Goal: Transaction & Acquisition: Book appointment/travel/reservation

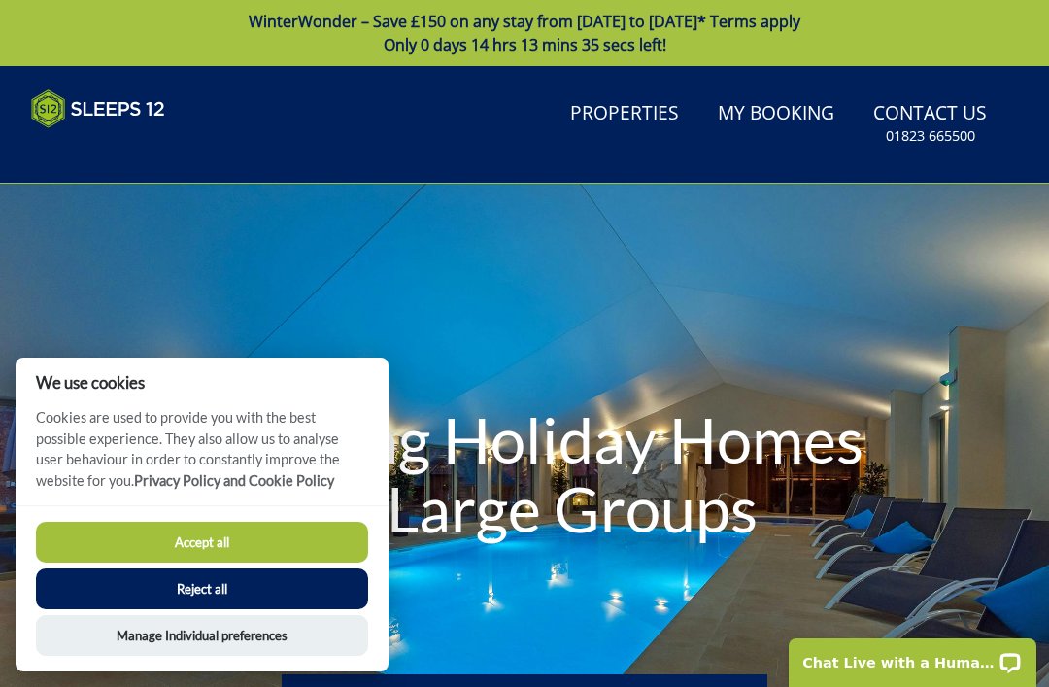
click at [241, 532] on button "Accept all" at bounding box center [202, 542] width 332 height 41
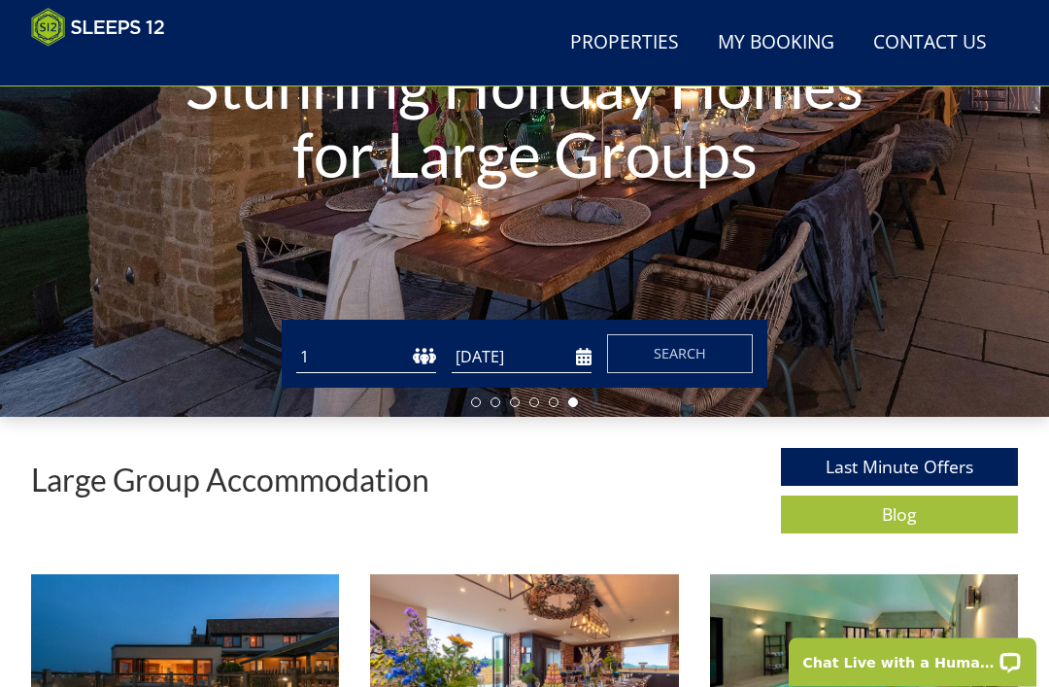
scroll to position [324, 0]
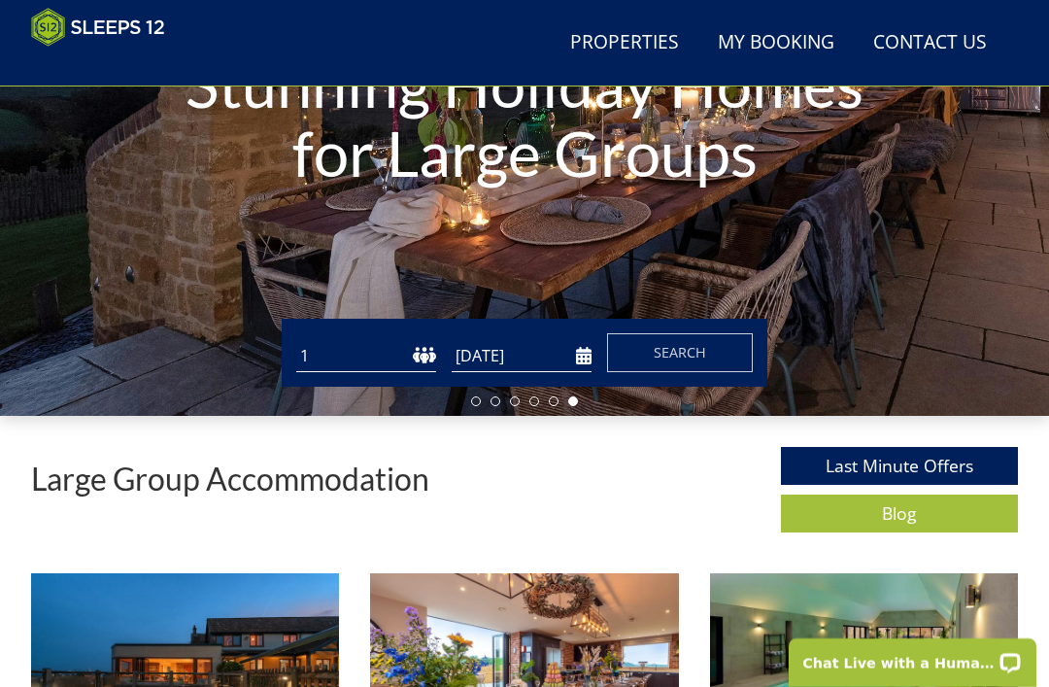
click at [529, 368] on input "[DATE]" at bounding box center [522, 356] width 140 height 32
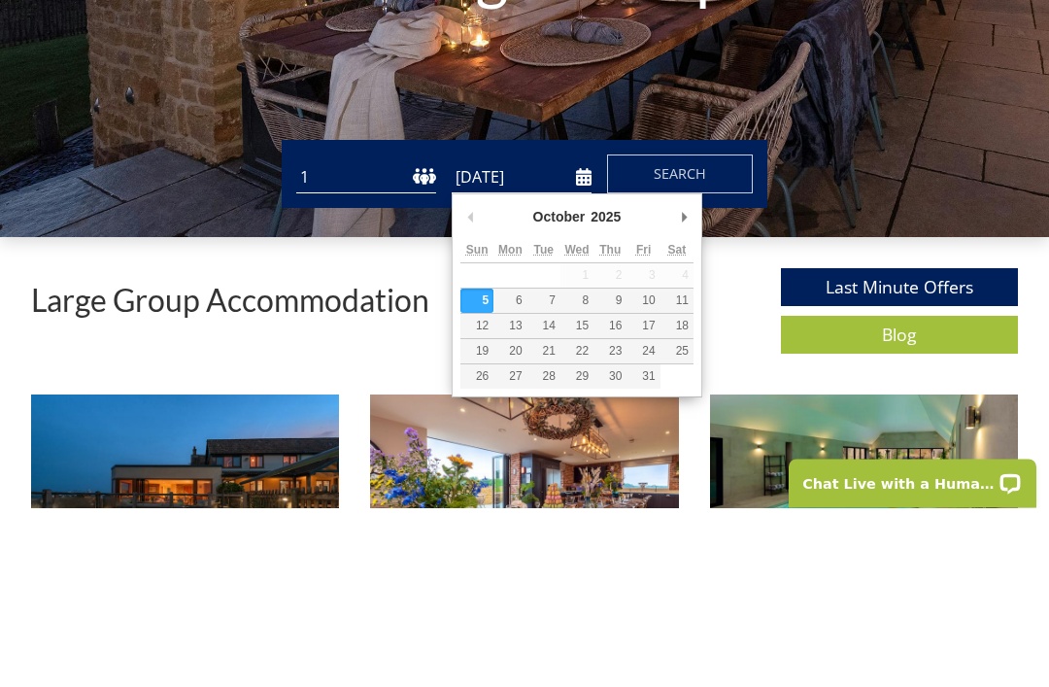
scroll to position [503, 0]
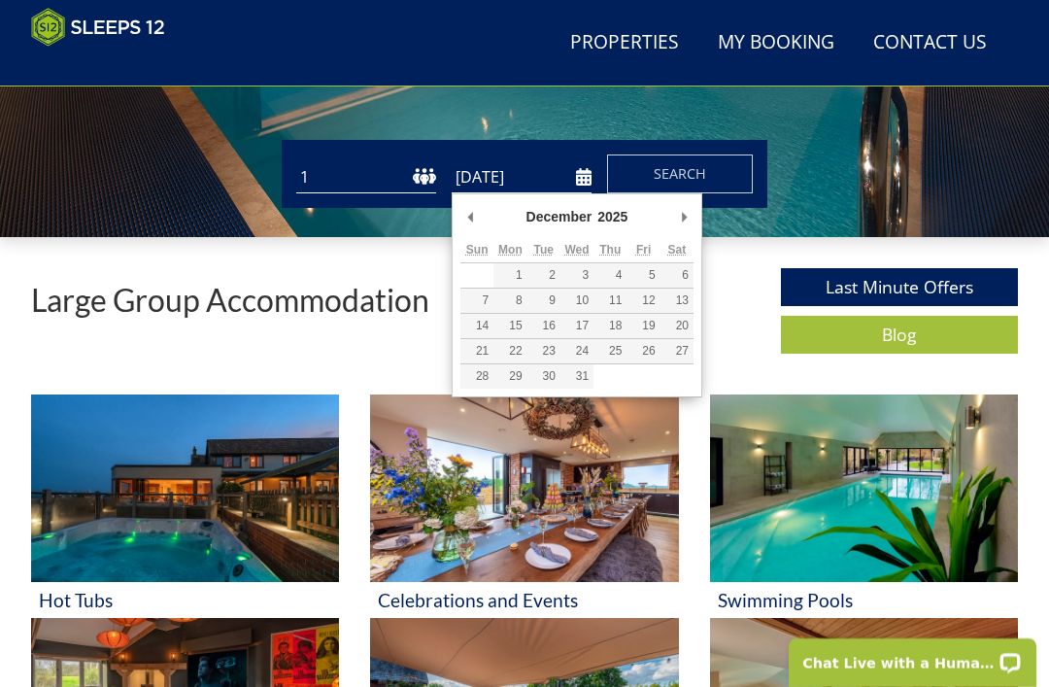
type input "27/12/2025"
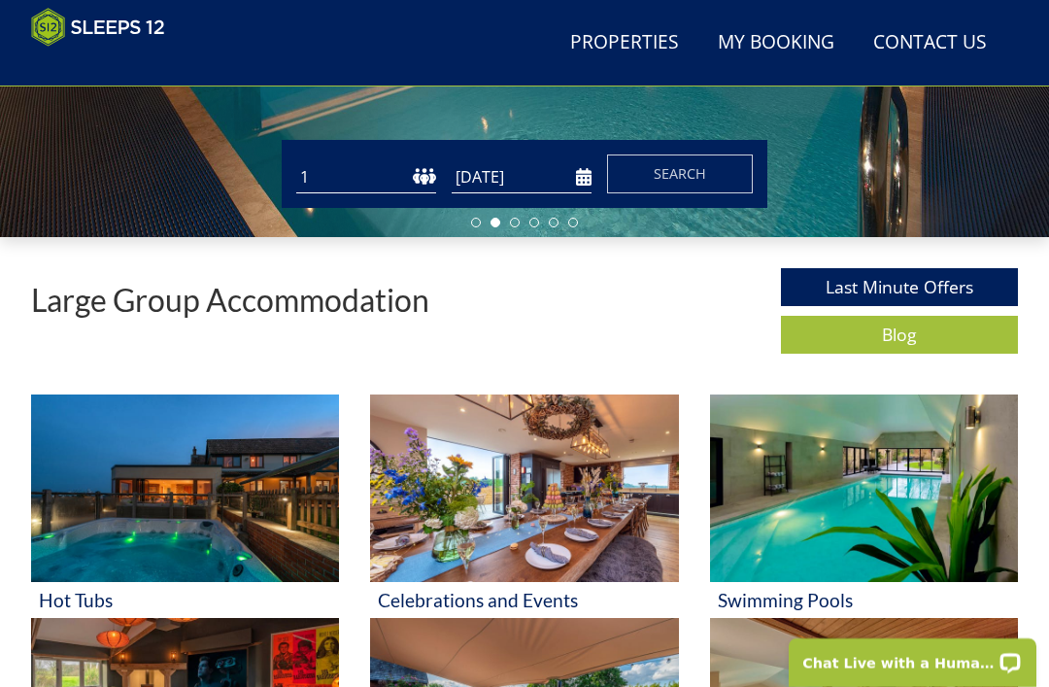
click at [423, 175] on select "1 2 3 4 5 6 7 8 9 10 11 12 13 14 15 16 17 18 19 20 21 22 23 24 25 26 27 28 29 3…" at bounding box center [366, 177] width 140 height 32
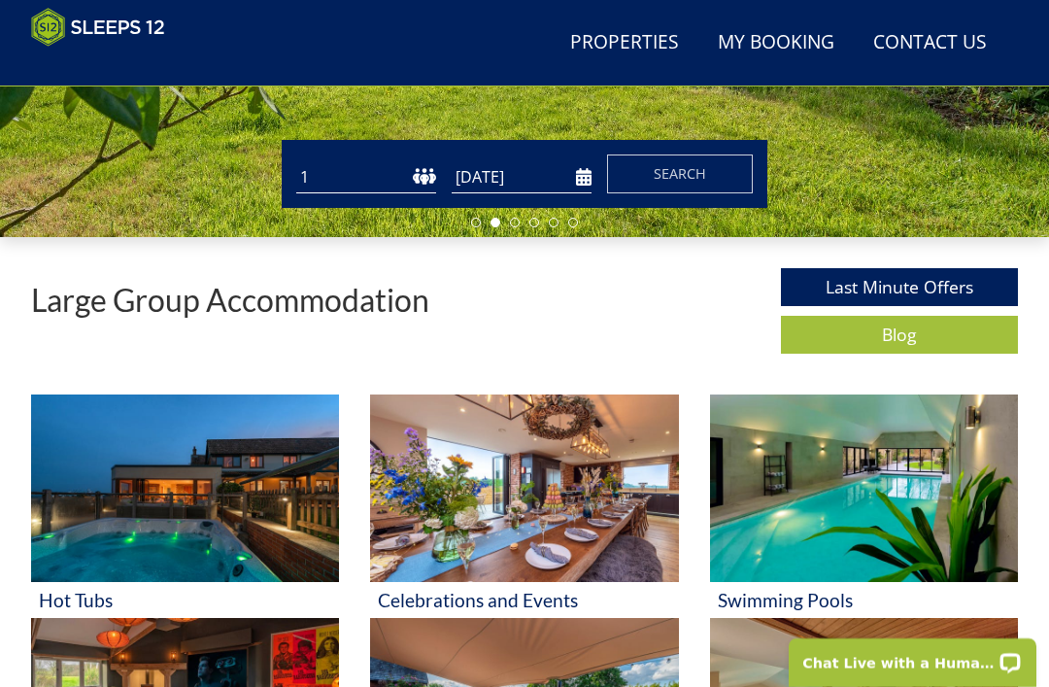
select select "12"
click at [718, 178] on button "Search" at bounding box center [680, 173] width 146 height 39
